Goal: Find specific page/section: Find specific page/section

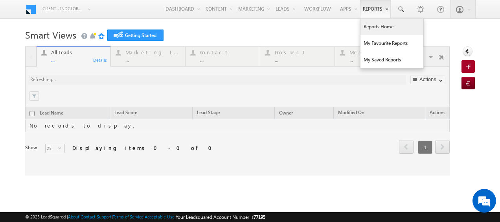
click at [379, 24] on link "Reports Home" at bounding box center [392, 26] width 63 height 17
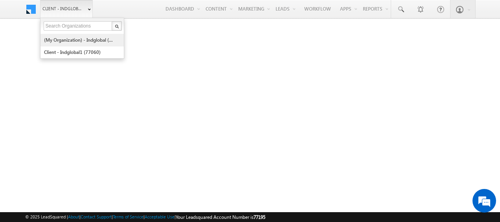
click at [83, 38] on link "(My Organization) - indglobal (48060)" at bounding box center [80, 40] width 72 height 12
